Goal: Task Accomplishment & Management: Manage account settings

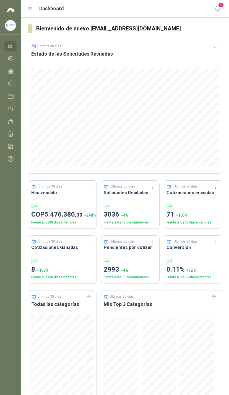
click at [220, 11] on icon "button" at bounding box center [217, 8] width 7 height 7
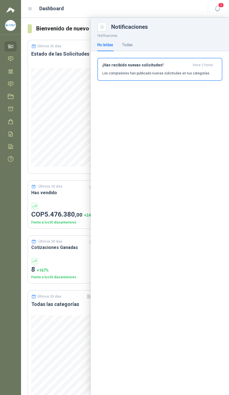
click at [179, 70] on div "¡Has recibido nuevas solicitudes! hace 2 horas Los compradores han publicado nu…" at bounding box center [159, 69] width 115 height 13
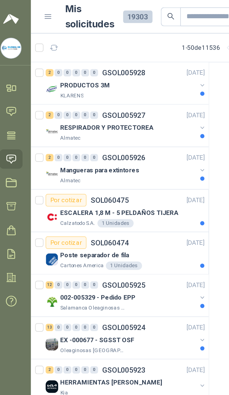
click at [109, 67] on button "button" at bounding box center [111, 67] width 4 height 4
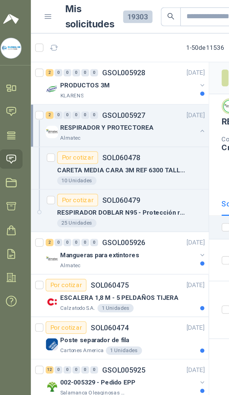
click at [109, 46] on button "button" at bounding box center [111, 45] width 4 height 4
